Goal: Task Accomplishment & Management: Use online tool/utility

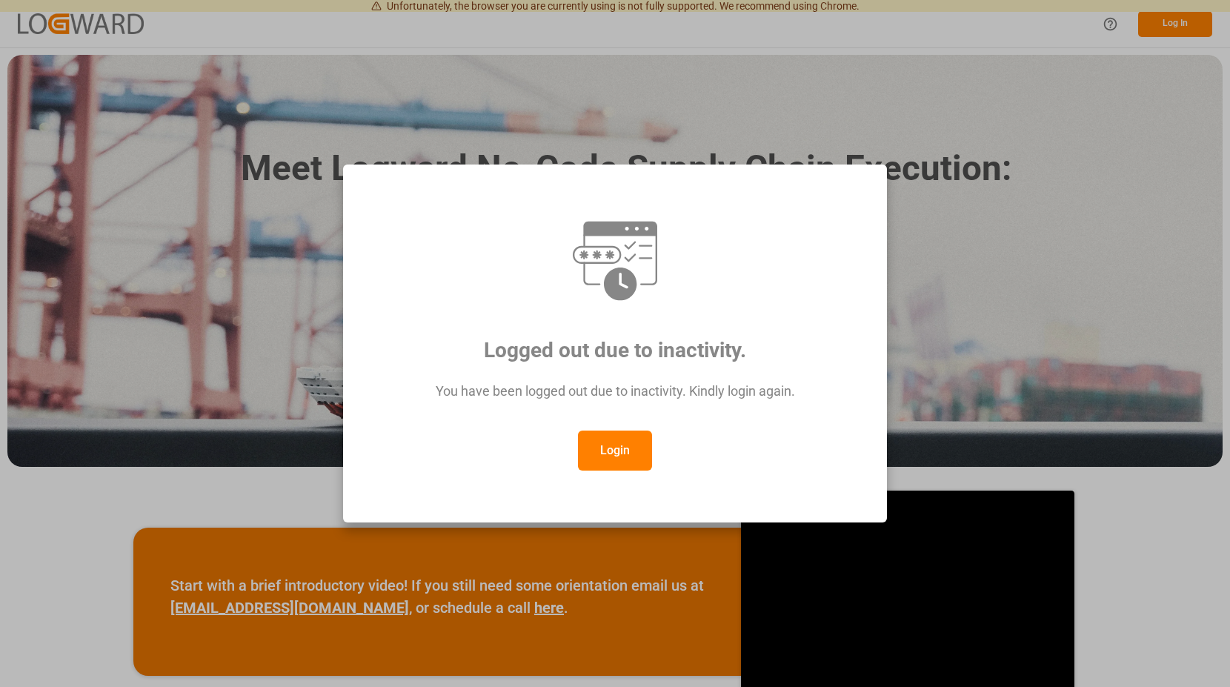
click at [635, 445] on button "Login" at bounding box center [615, 451] width 74 height 40
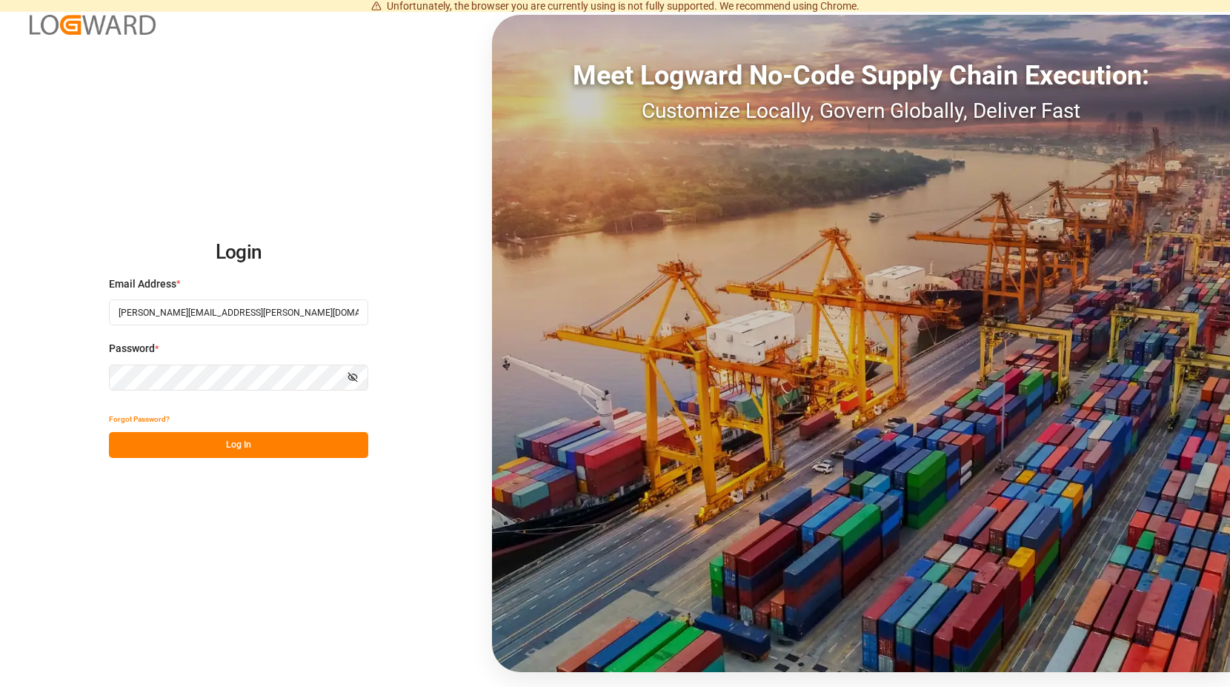
click at [242, 440] on button "Log In" at bounding box center [238, 445] width 259 height 26
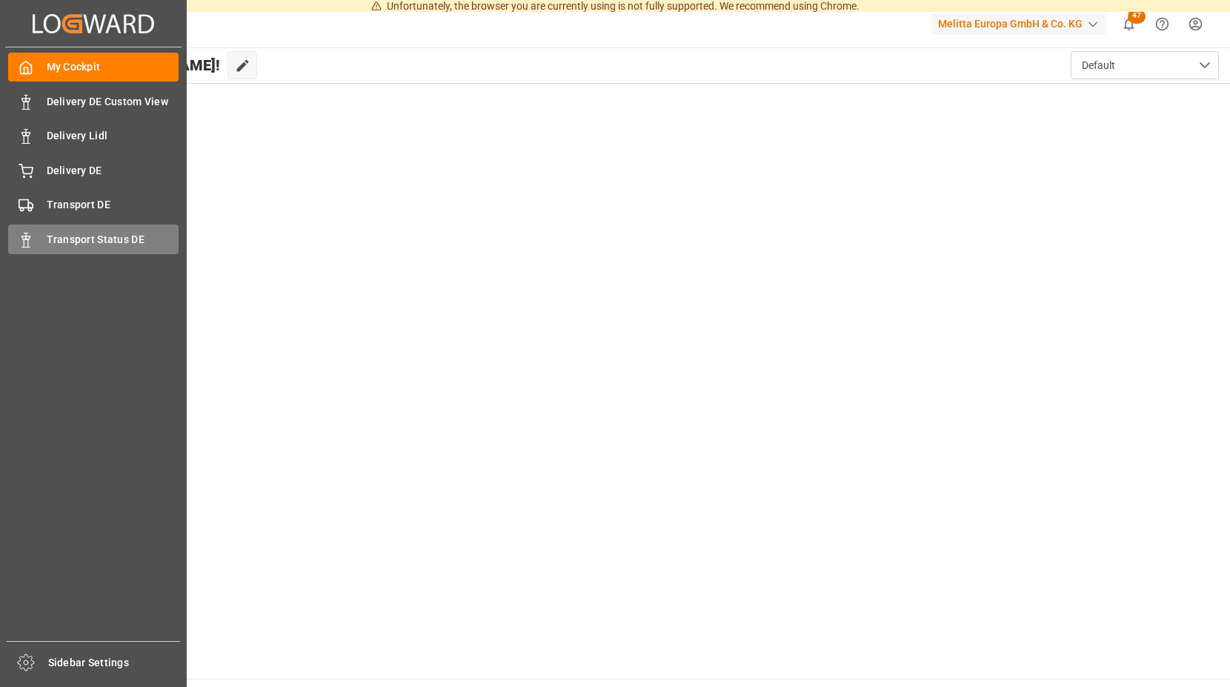
click at [21, 240] on icon at bounding box center [26, 240] width 15 height 15
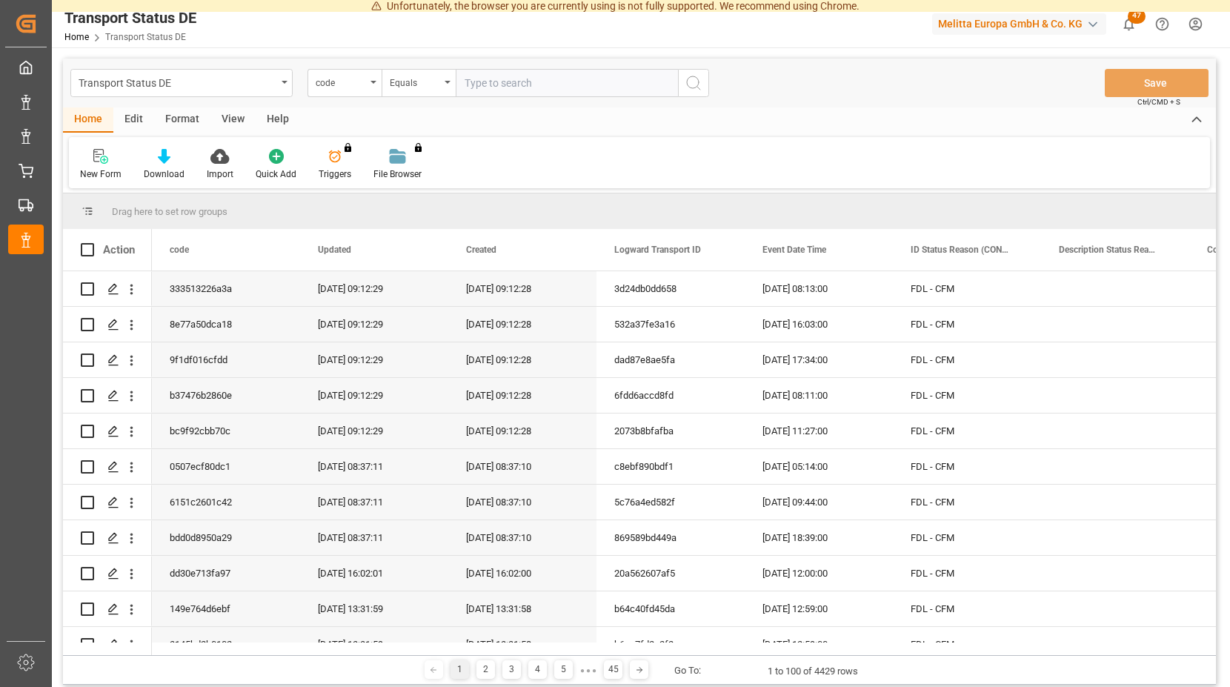
click at [1133, 14] on span "47" at bounding box center [1137, 16] width 18 height 15
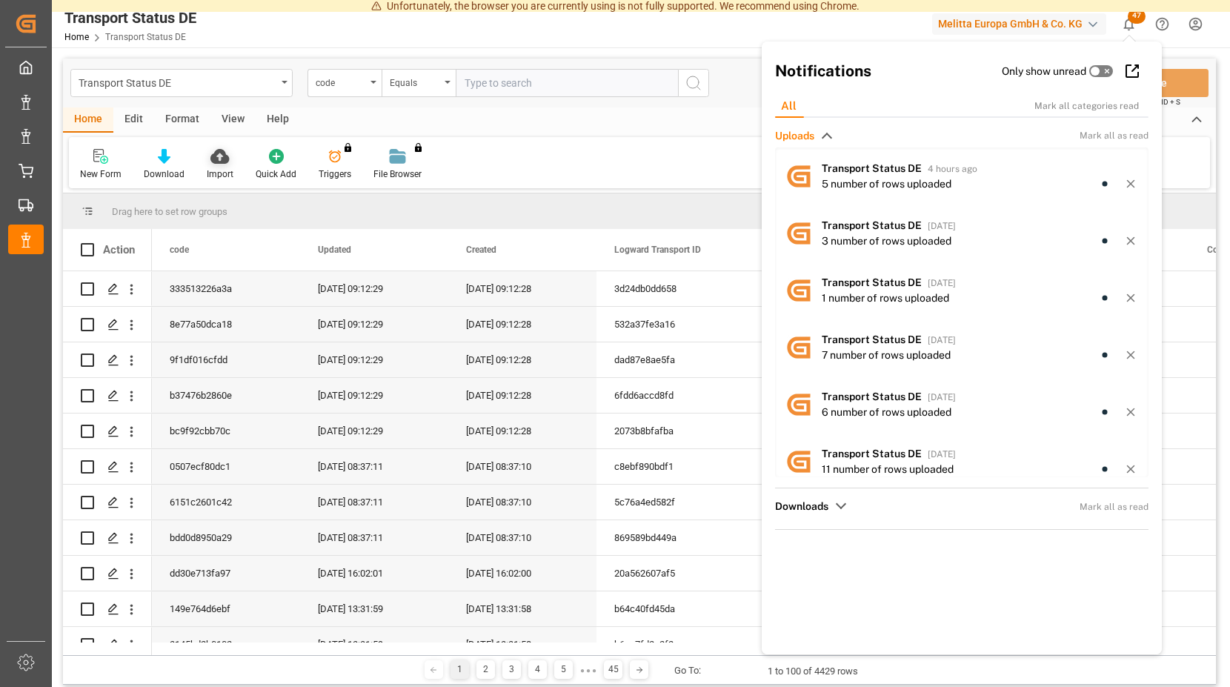
click at [217, 157] on icon at bounding box center [219, 156] width 19 height 15
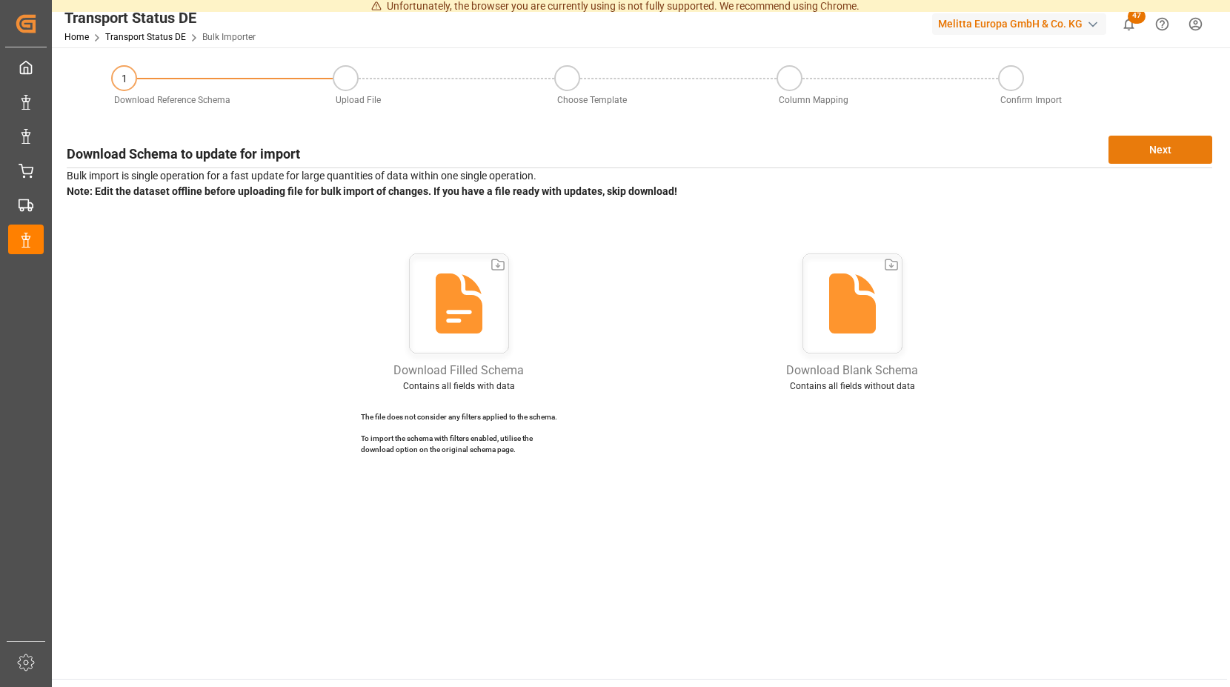
click at [1142, 150] on button "Next" at bounding box center [1161, 150] width 104 height 28
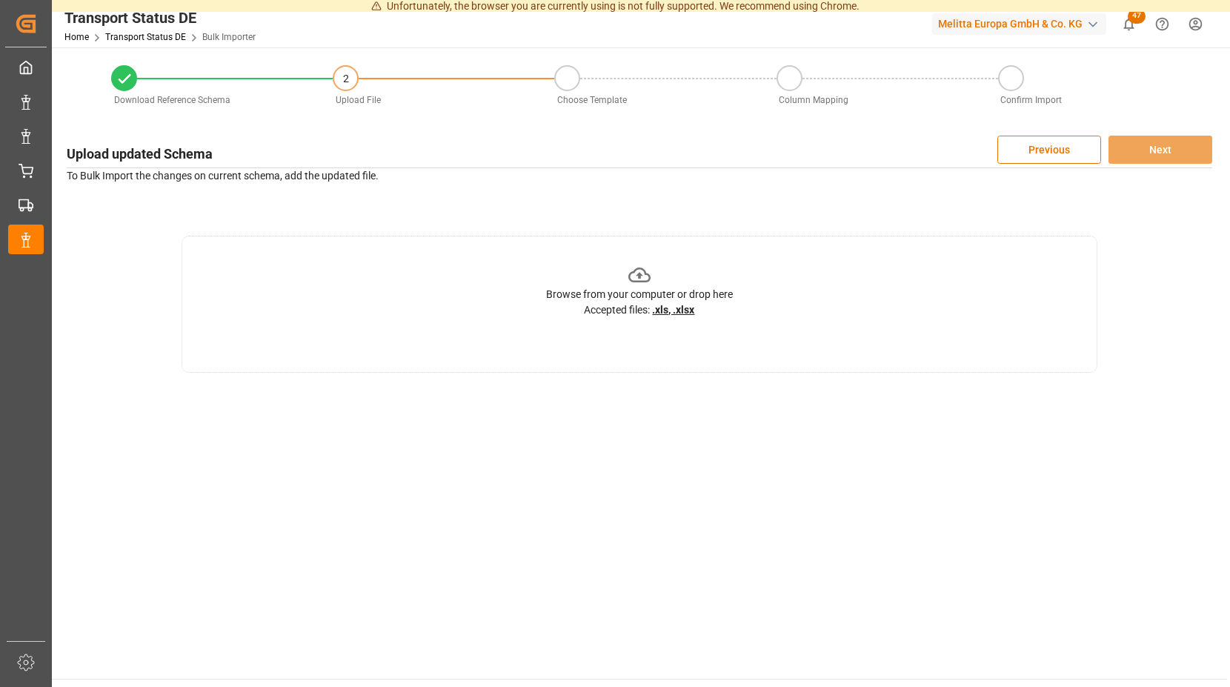
click at [642, 276] on icon at bounding box center [639, 275] width 23 height 23
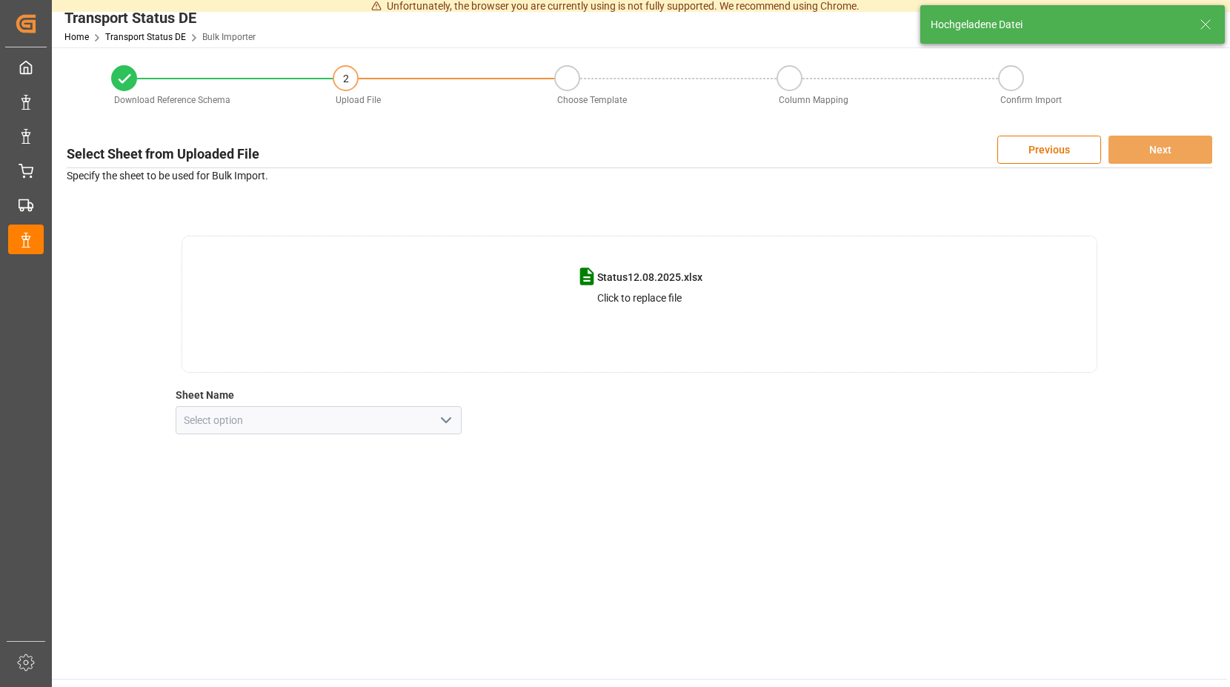
click at [451, 419] on icon "open menu" at bounding box center [446, 420] width 18 height 18
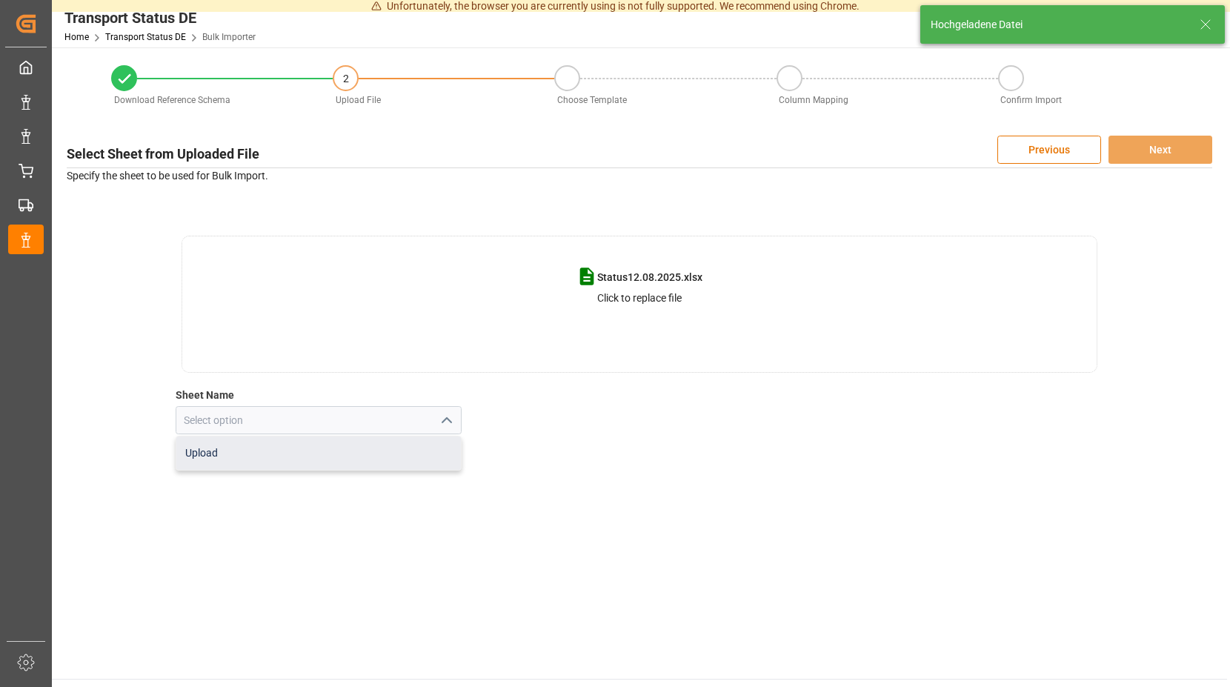
click at [253, 454] on div "Upload" at bounding box center [318, 453] width 285 height 33
type input "Upload"
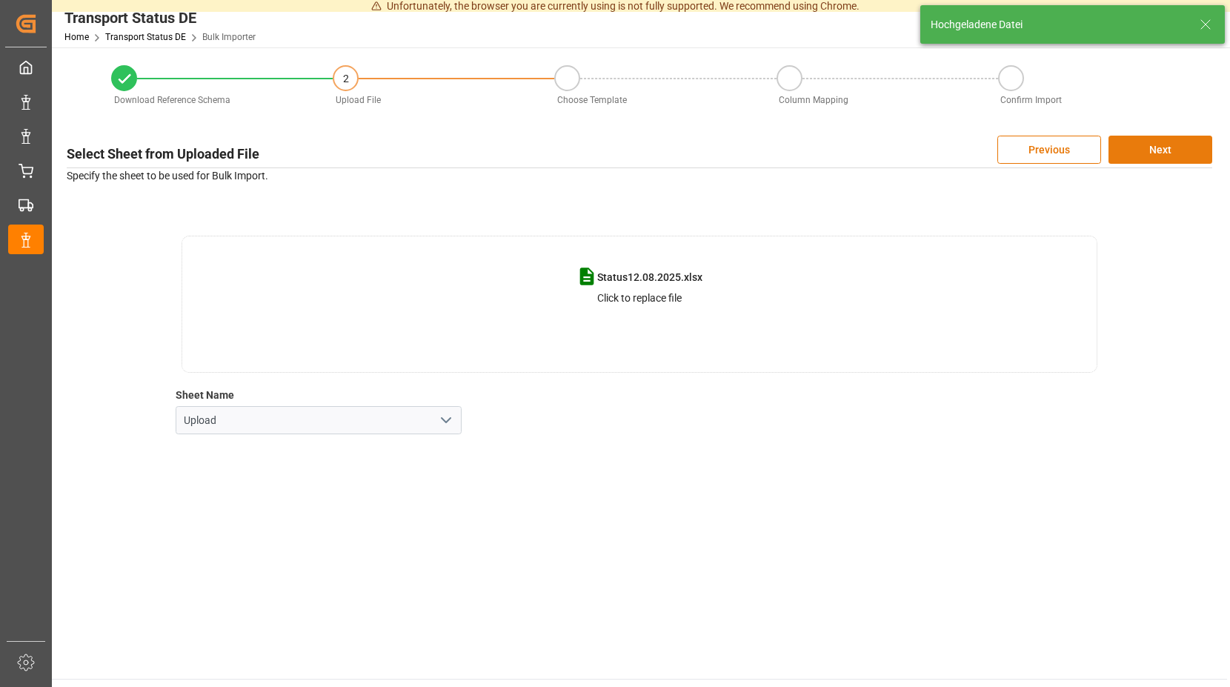
click at [1169, 144] on button "Next" at bounding box center [1161, 150] width 104 height 28
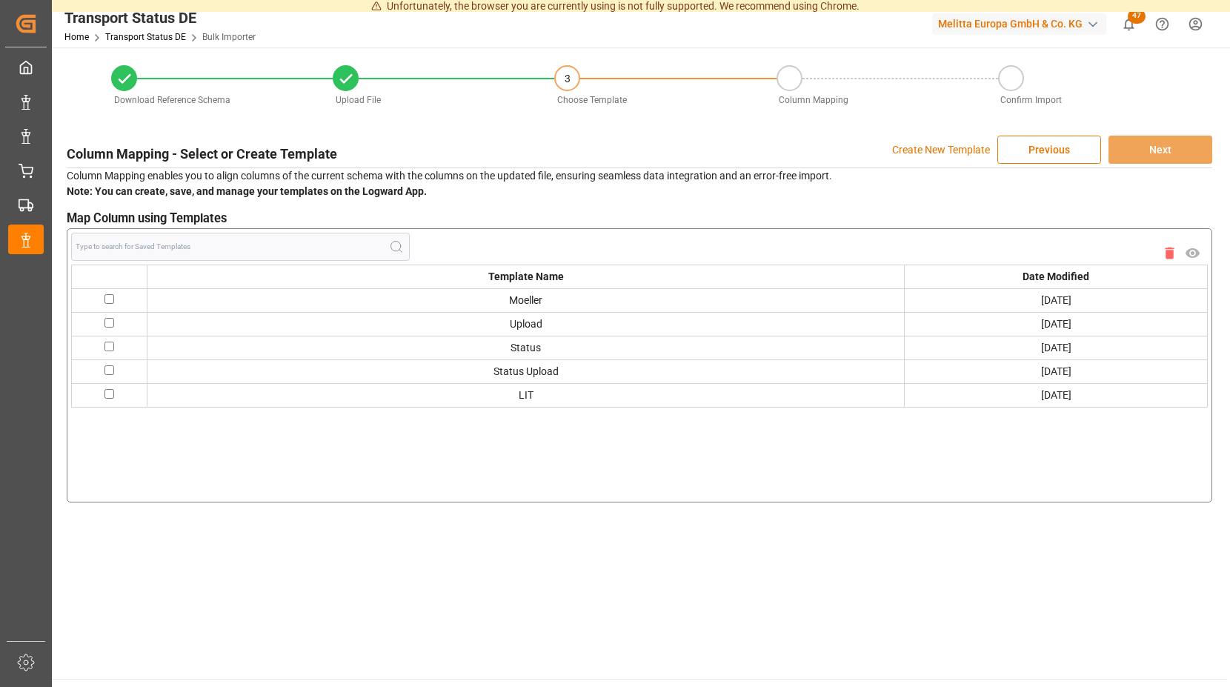
click at [108, 302] on input "checkbox" at bounding box center [109, 299] width 10 height 10
checkbox input "true"
click at [1138, 147] on button "Next" at bounding box center [1161, 150] width 104 height 28
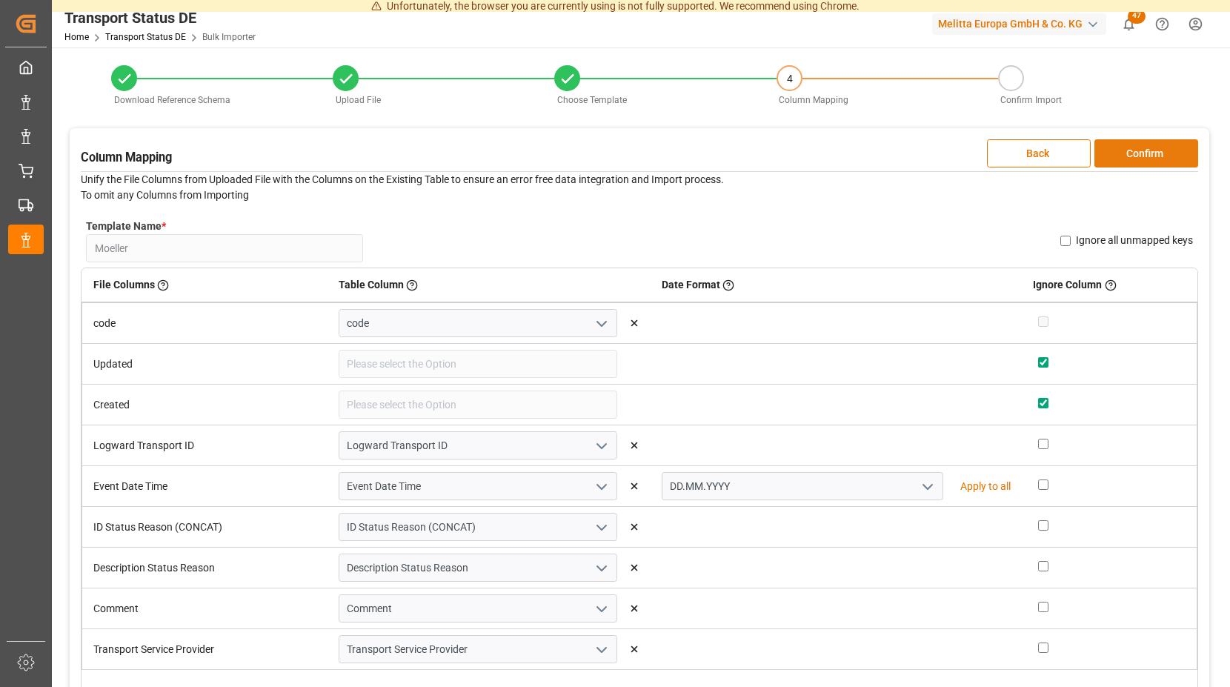
click at [1114, 150] on button "Confirm" at bounding box center [1147, 153] width 104 height 28
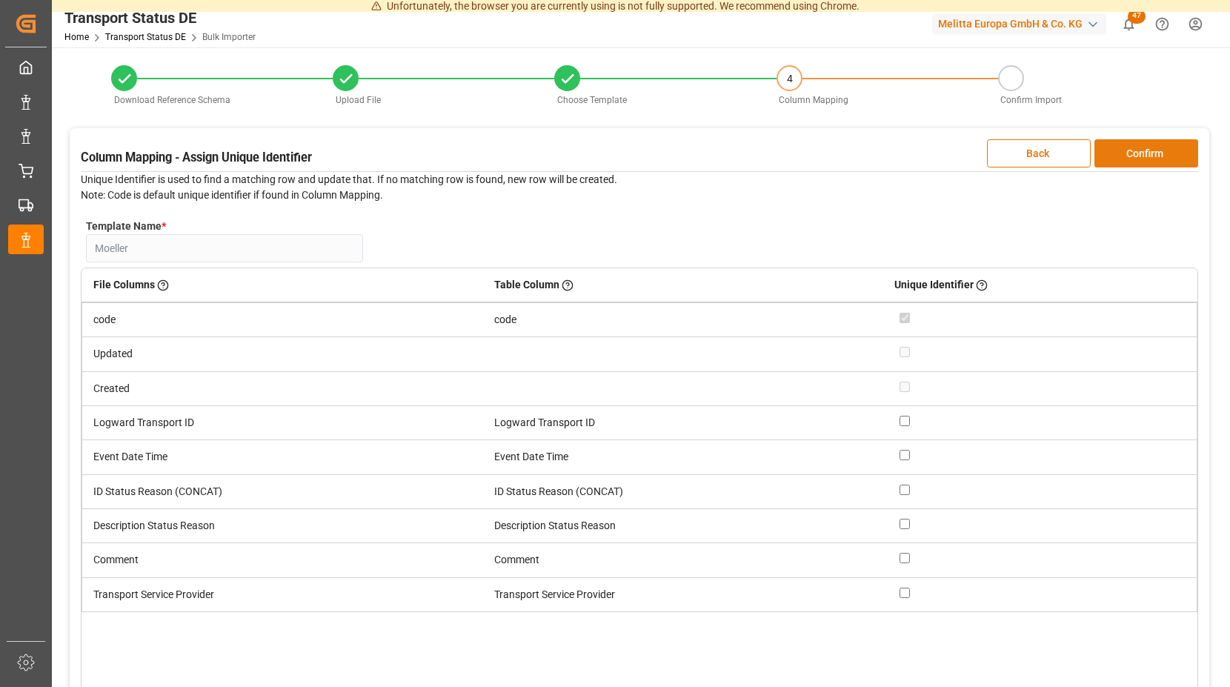
click at [1114, 149] on button "Confirm" at bounding box center [1147, 153] width 104 height 28
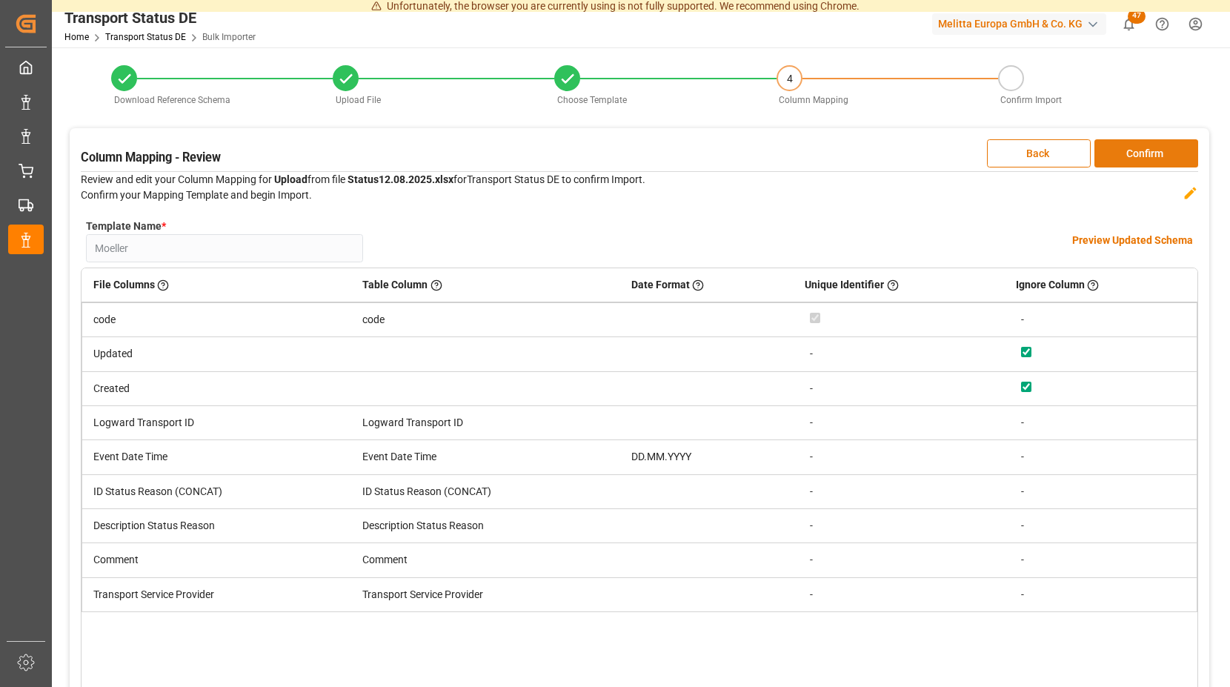
click at [1112, 149] on button "Confirm" at bounding box center [1147, 153] width 104 height 28
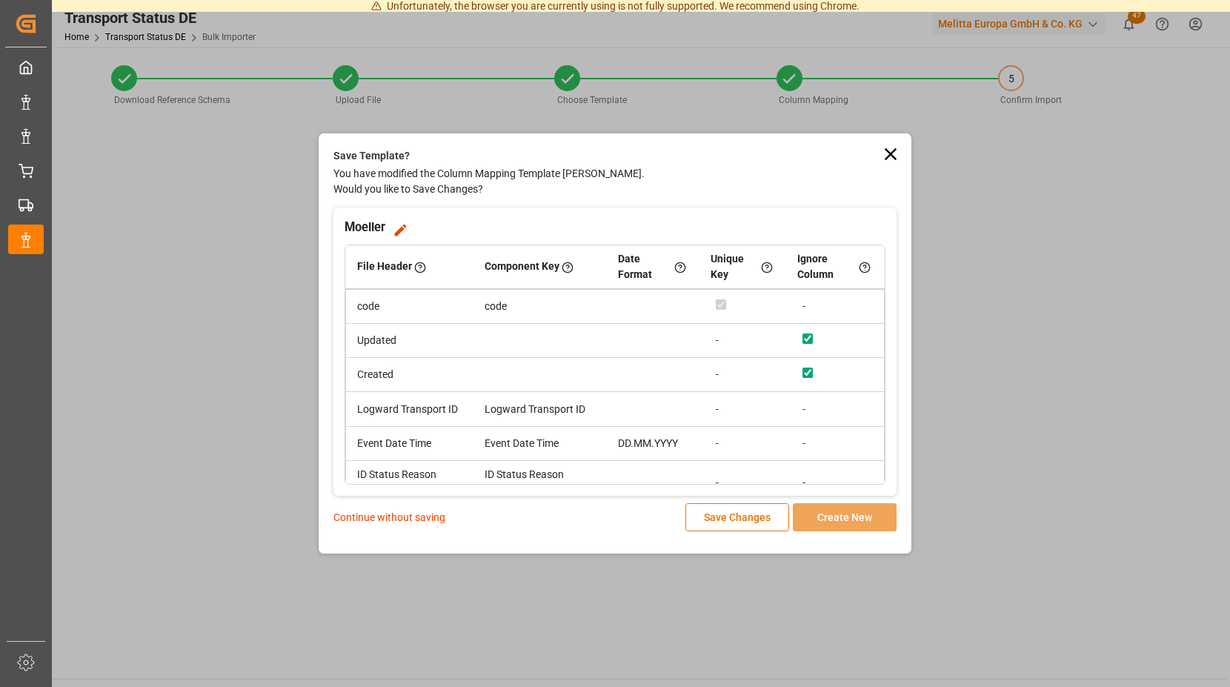
click at [401, 520] on p "Continue without saving" at bounding box center [390, 518] width 112 height 16
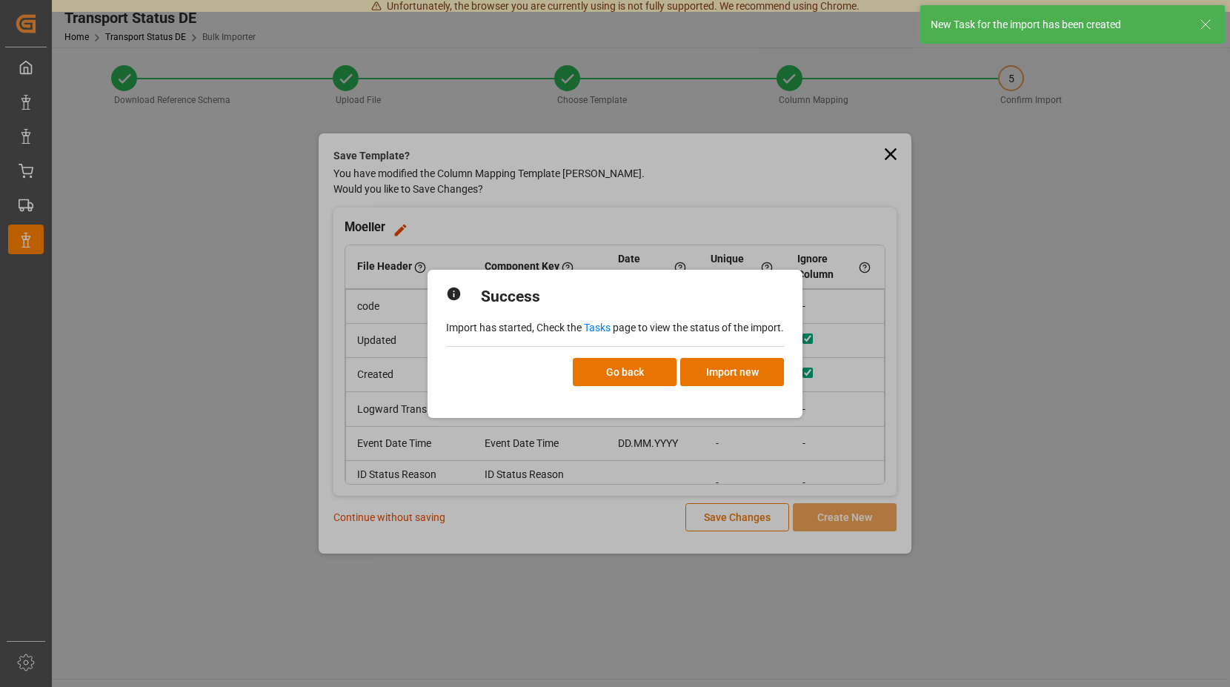
click at [596, 328] on link "Tasks" at bounding box center [597, 328] width 27 height 12
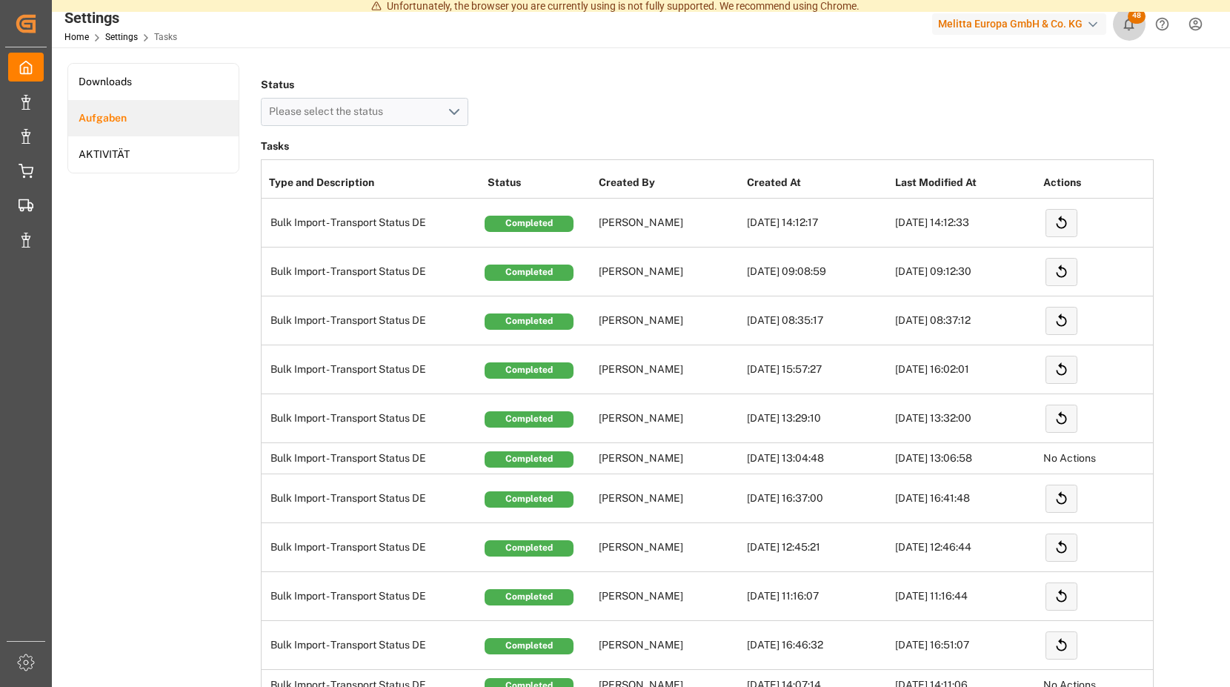
click at [1134, 21] on span "48" at bounding box center [1137, 16] width 18 height 15
